Goal: Find specific fact: Find specific fact

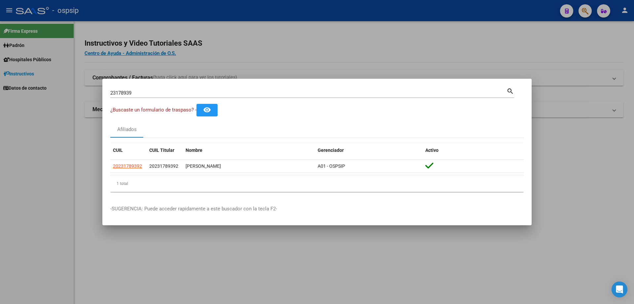
click at [155, 94] on input "23178939" at bounding box center [308, 93] width 396 height 6
type input "6137012"
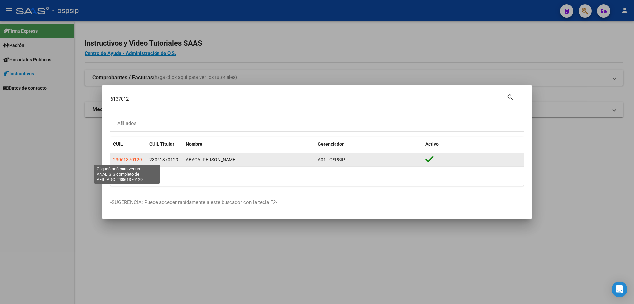
click at [127, 157] on span "23061370129" at bounding box center [127, 159] width 29 height 5
type textarea "23061370129"
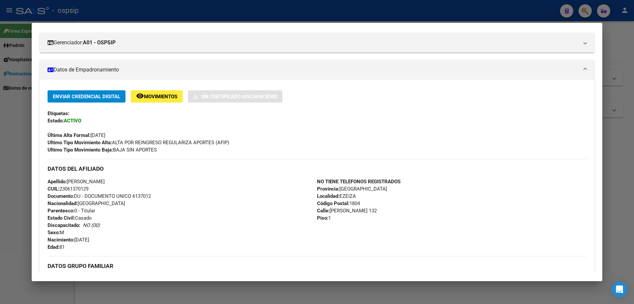
scroll to position [99, 0]
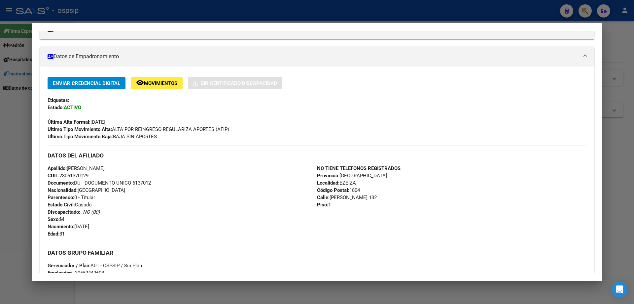
click at [139, 181] on span "Documento: DU - DOCUMENTO UNICO 6137012" at bounding box center [99, 183] width 103 height 6
copy span "6137012"
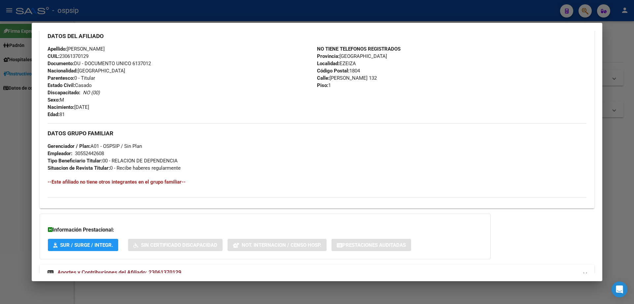
scroll to position [240, 0]
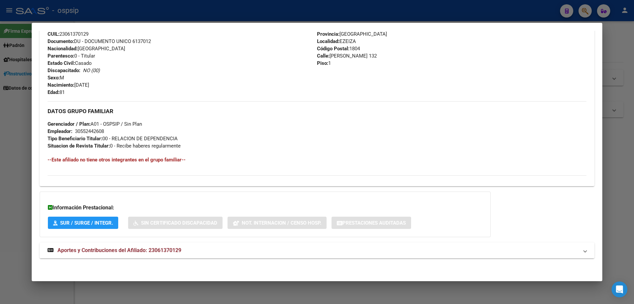
click at [152, 242] on mat-expansion-panel-header "Aportes y Contribuciones del Afiliado: 23061370129" at bounding box center [317, 250] width 555 height 16
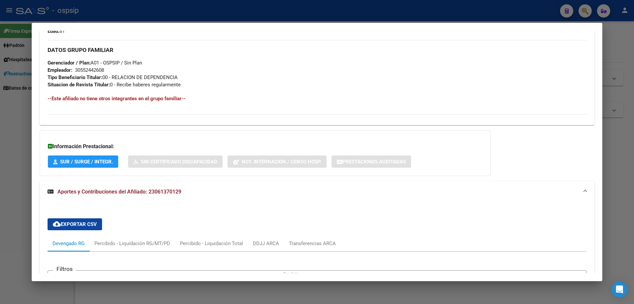
scroll to position [345, 0]
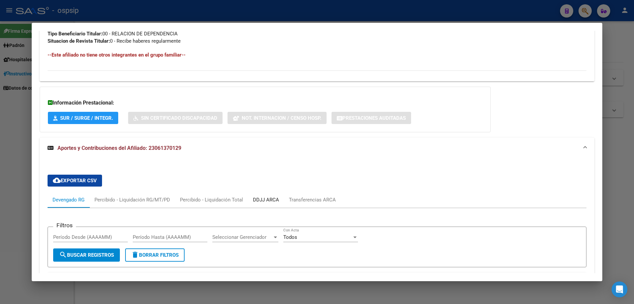
click at [271, 205] on div "DDJJ ARCA" at bounding box center [266, 200] width 36 height 16
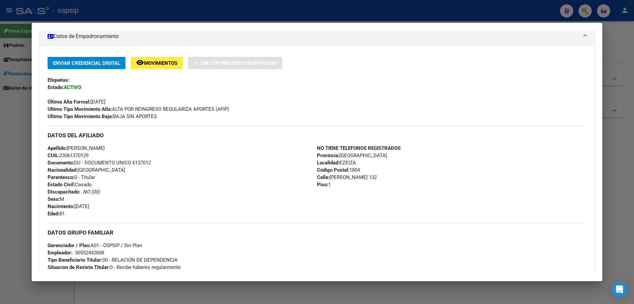
scroll to position [114, 0]
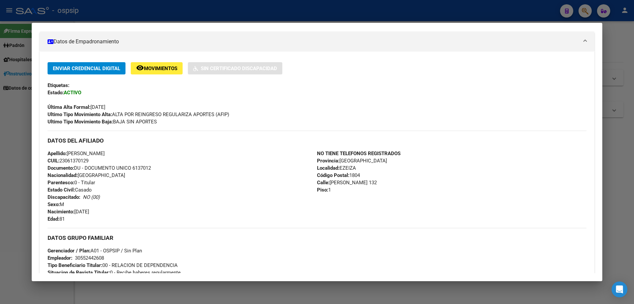
click at [145, 167] on span "Documento: DU - DOCUMENTO UNICO 6137012" at bounding box center [99, 168] width 103 height 6
click at [144, 167] on span "Documento: DU - DOCUMENTO UNICO 6137012" at bounding box center [99, 168] width 103 height 6
copy span "6137012"
click at [155, 174] on div "Apellido: [PERSON_NAME] CUIL: 23061370129 Documento: DU - DOCUMENTO UNICO 61370…" at bounding box center [182, 186] width 269 height 73
click at [0, 218] on div at bounding box center [317, 152] width 634 height 304
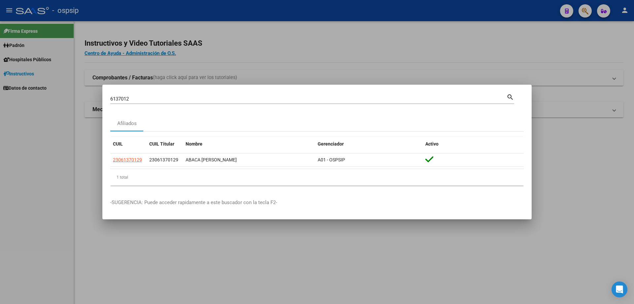
click at [106, 232] on div at bounding box center [317, 152] width 634 height 304
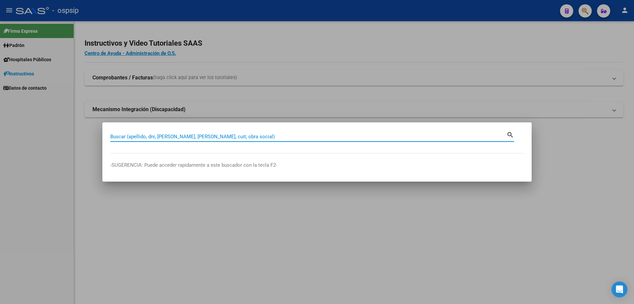
click at [151, 135] on input "Buscar (apellido, dni, [PERSON_NAME], [PERSON_NAME], cuit, obra social)" at bounding box center [308, 136] width 396 height 6
paste input "48437219"
type input "48437219"
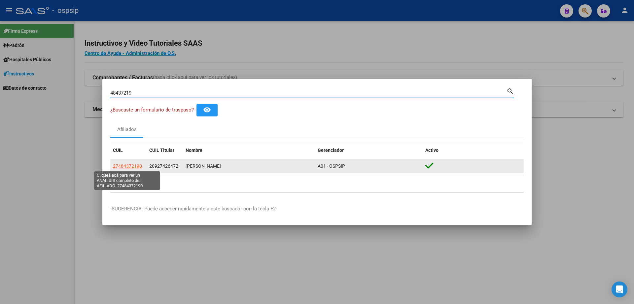
click at [139, 167] on span "27484372190" at bounding box center [127, 165] width 29 height 5
type textarea "27484372190"
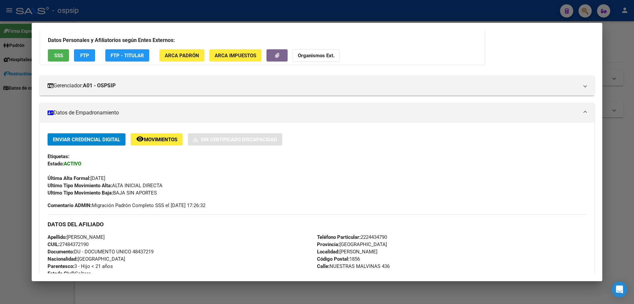
scroll to position [99, 0]
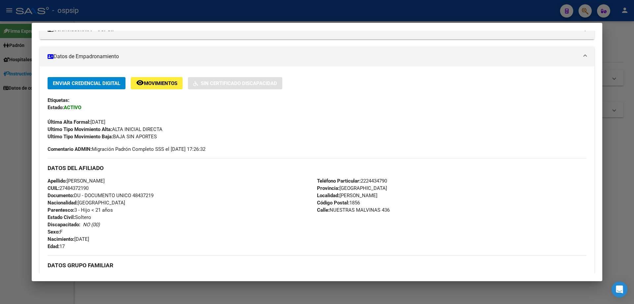
click at [140, 193] on span "Documento: DU - DOCUMENTO UNICO 48437219" at bounding box center [101, 195] width 106 height 6
click at [139, 193] on span "Documento: DU - DOCUMENTO UNICO 48437219" at bounding box center [101, 195] width 106 height 6
copy span "48437219"
